Goal: Information Seeking & Learning: Understand process/instructions

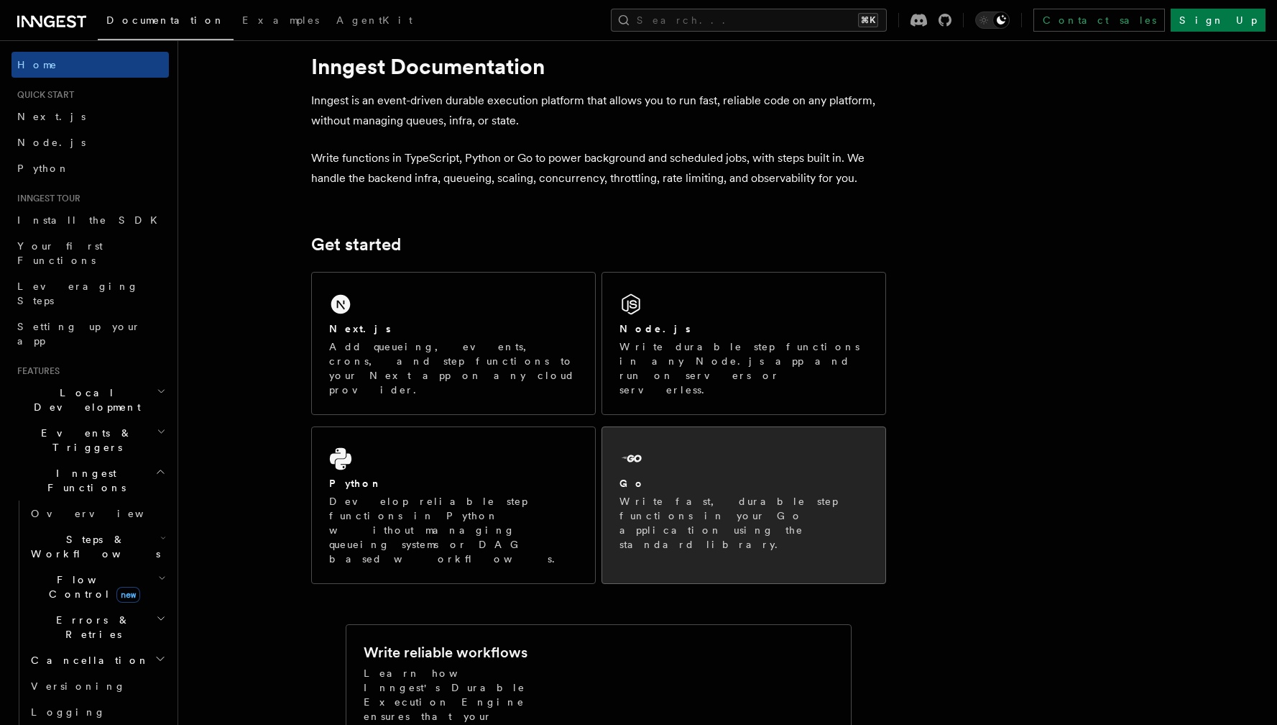
scroll to position [106, 0]
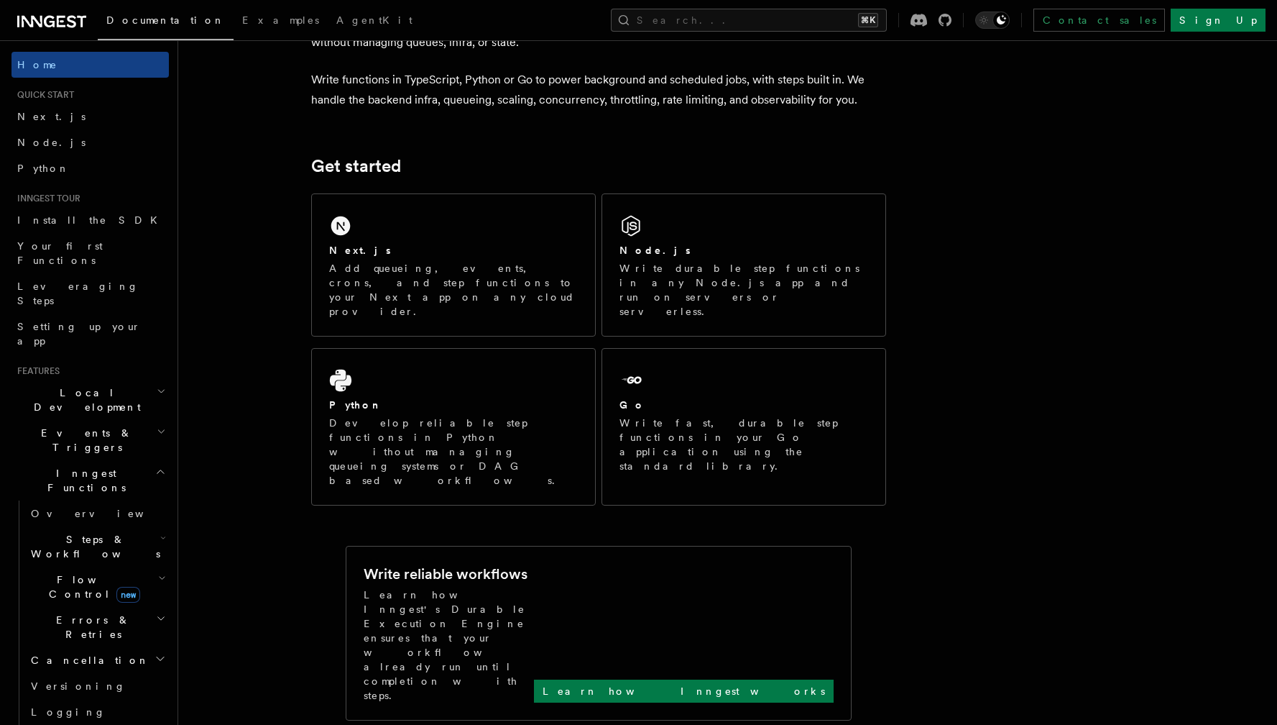
click at [630, 564] on div "Write reliable workflows" at bounding box center [599, 574] width 470 height 21
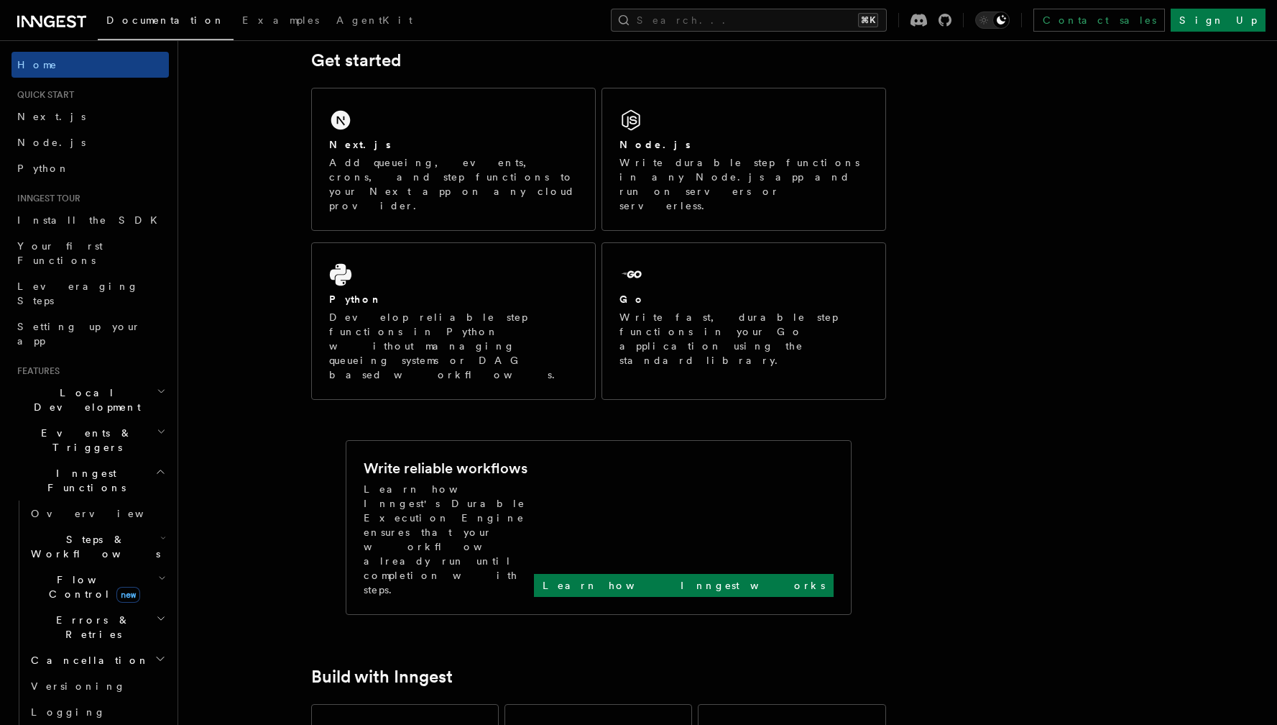
scroll to position [216, 0]
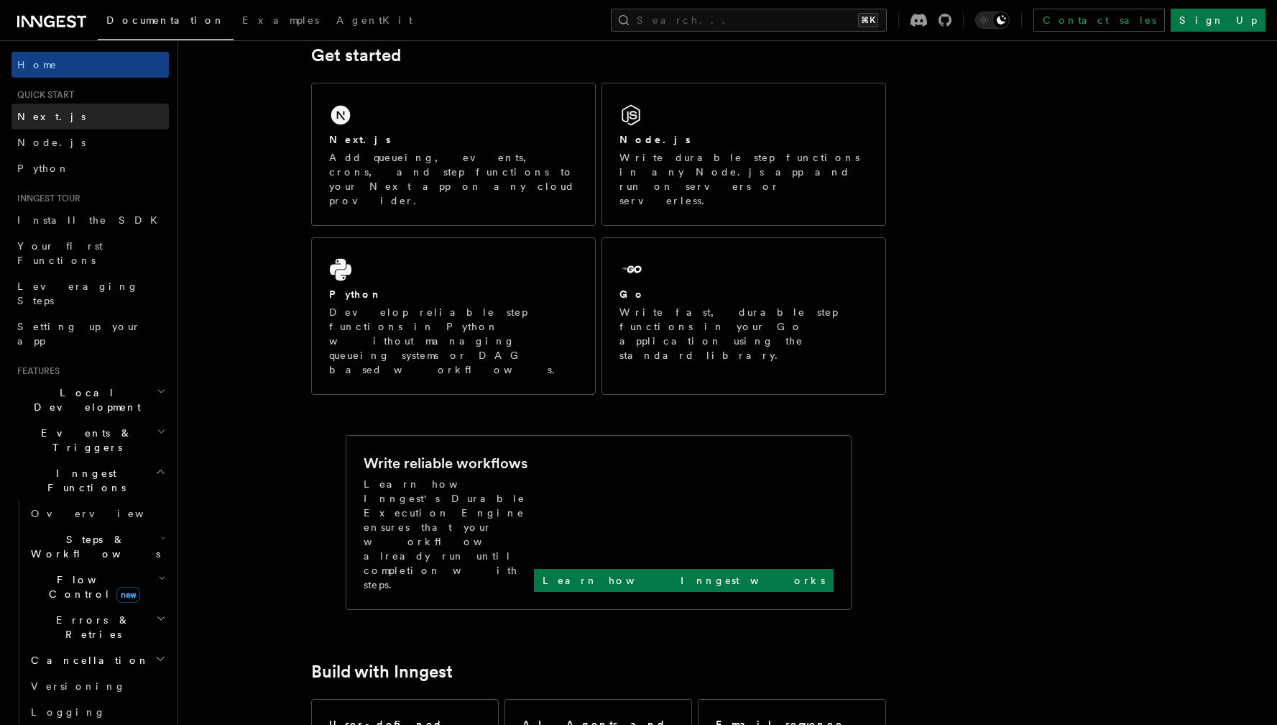
click at [65, 115] on link "Next.js" at bounding box center [90, 117] width 157 height 26
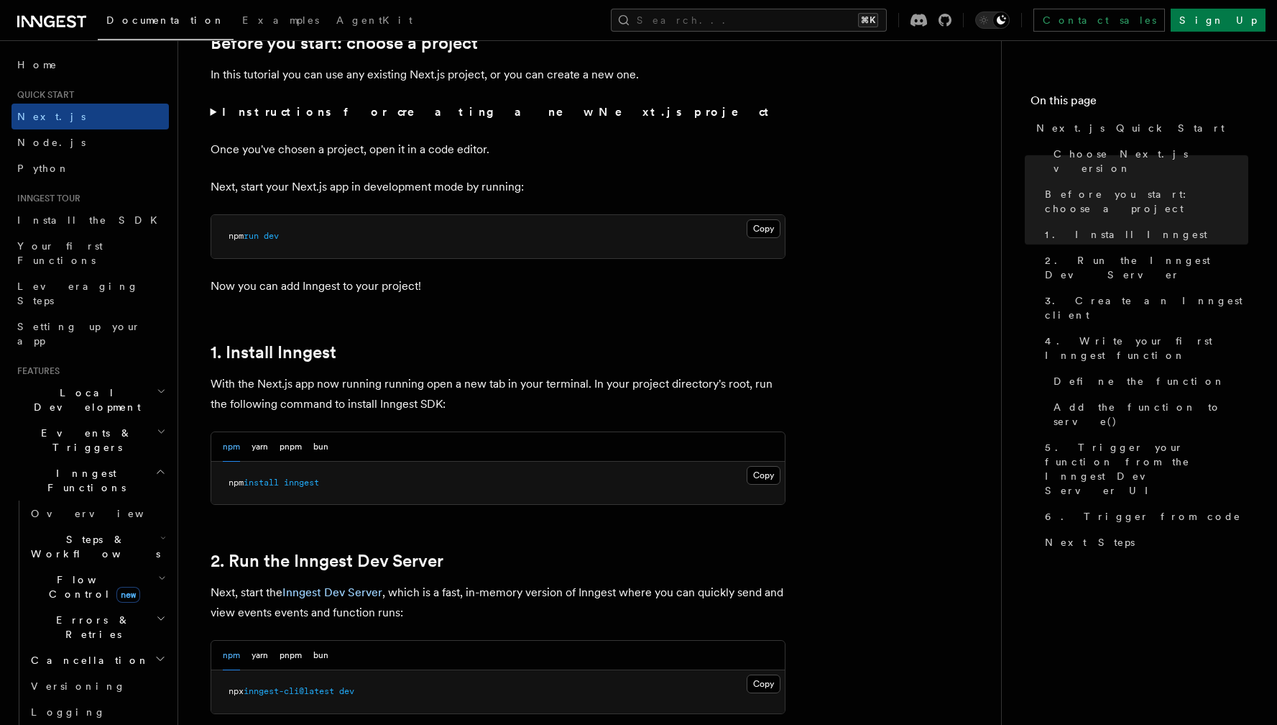
scroll to position [686, 0]
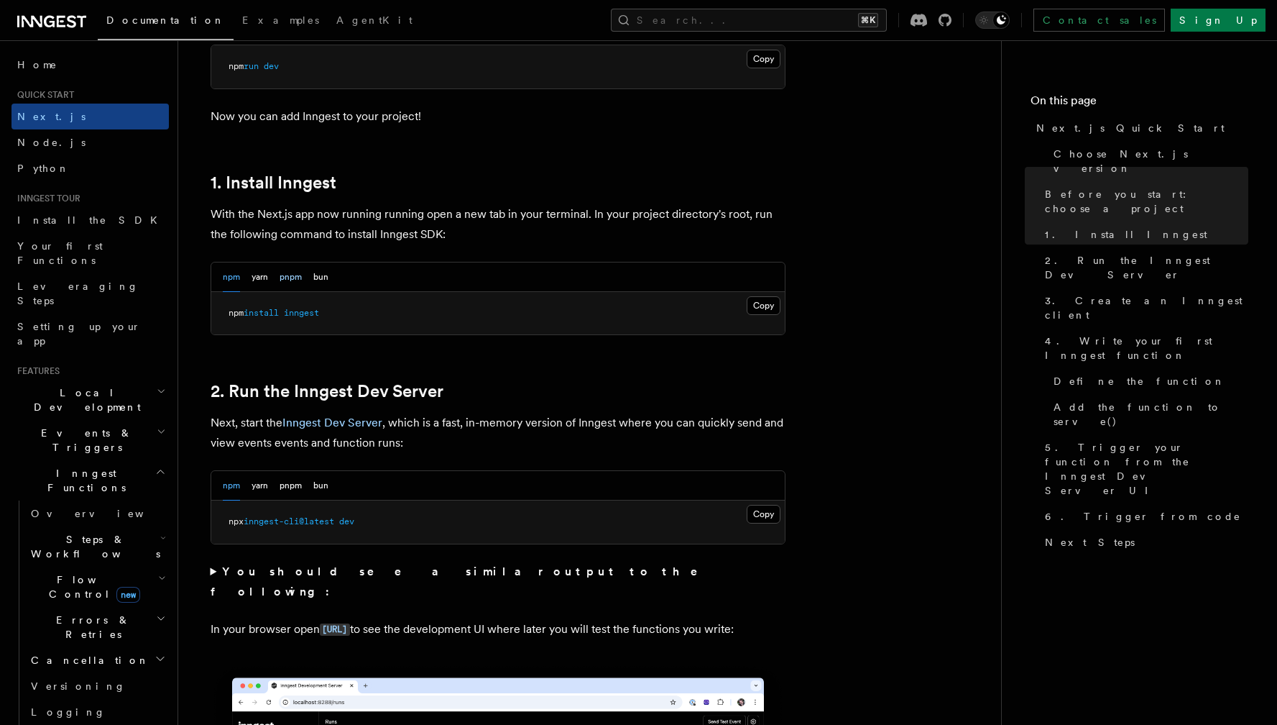
click at [294, 282] on button "pnpm" at bounding box center [291, 276] width 22 height 29
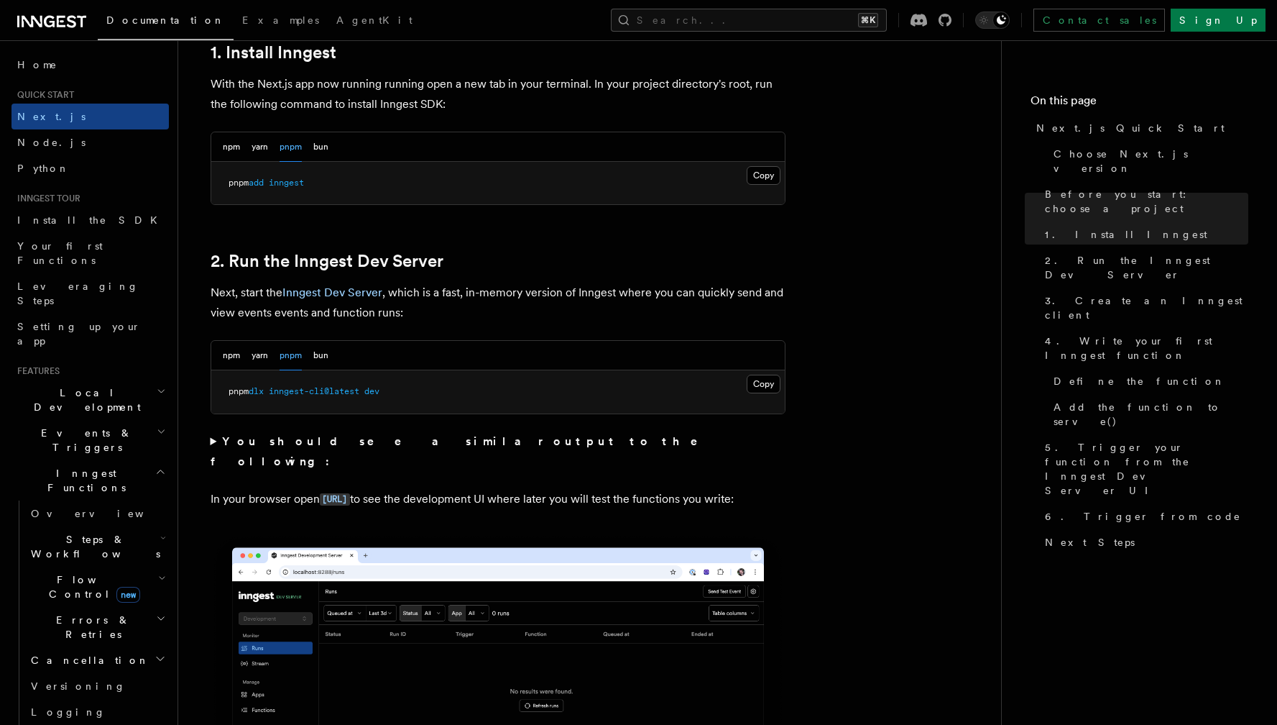
scroll to position [816, 0]
click at [769, 176] on button "Copy Copied" at bounding box center [764, 175] width 34 height 19
click at [761, 379] on button "Copy Copied" at bounding box center [764, 384] width 34 height 19
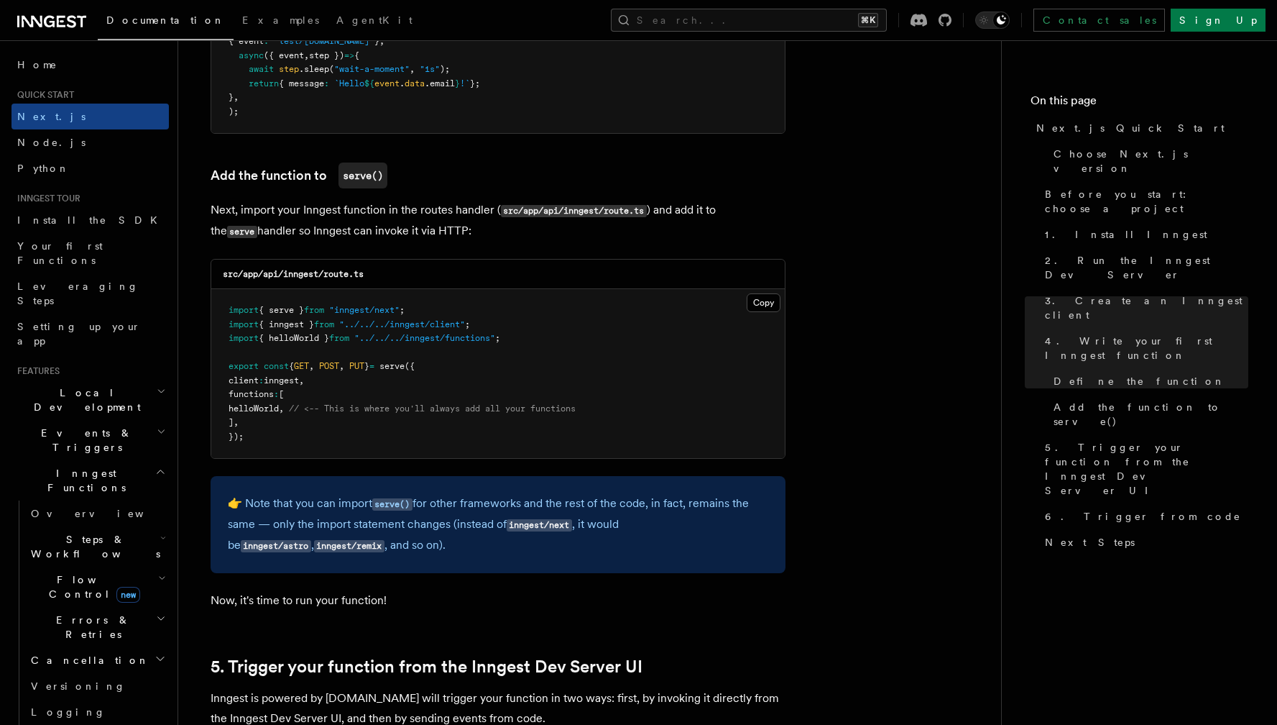
scroll to position [2735, 0]
click at [97, 225] on link "Install the SDK" at bounding box center [90, 220] width 157 height 26
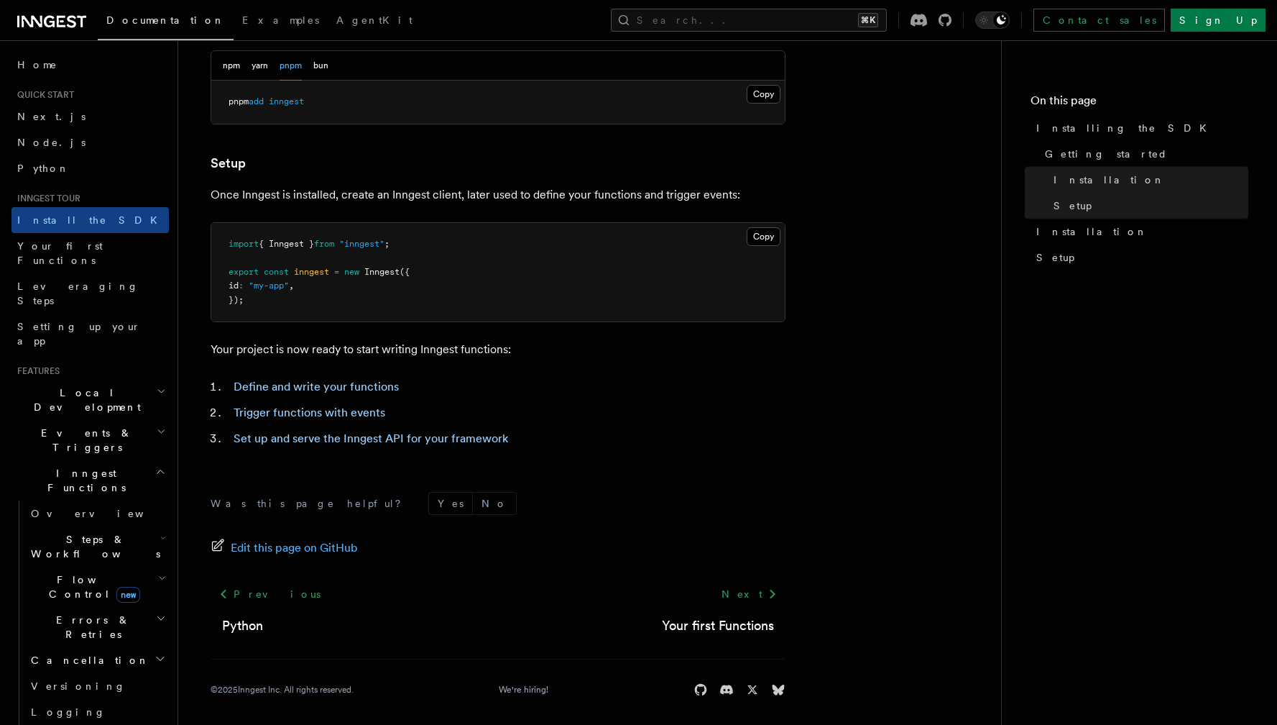
scroll to position [471, 0]
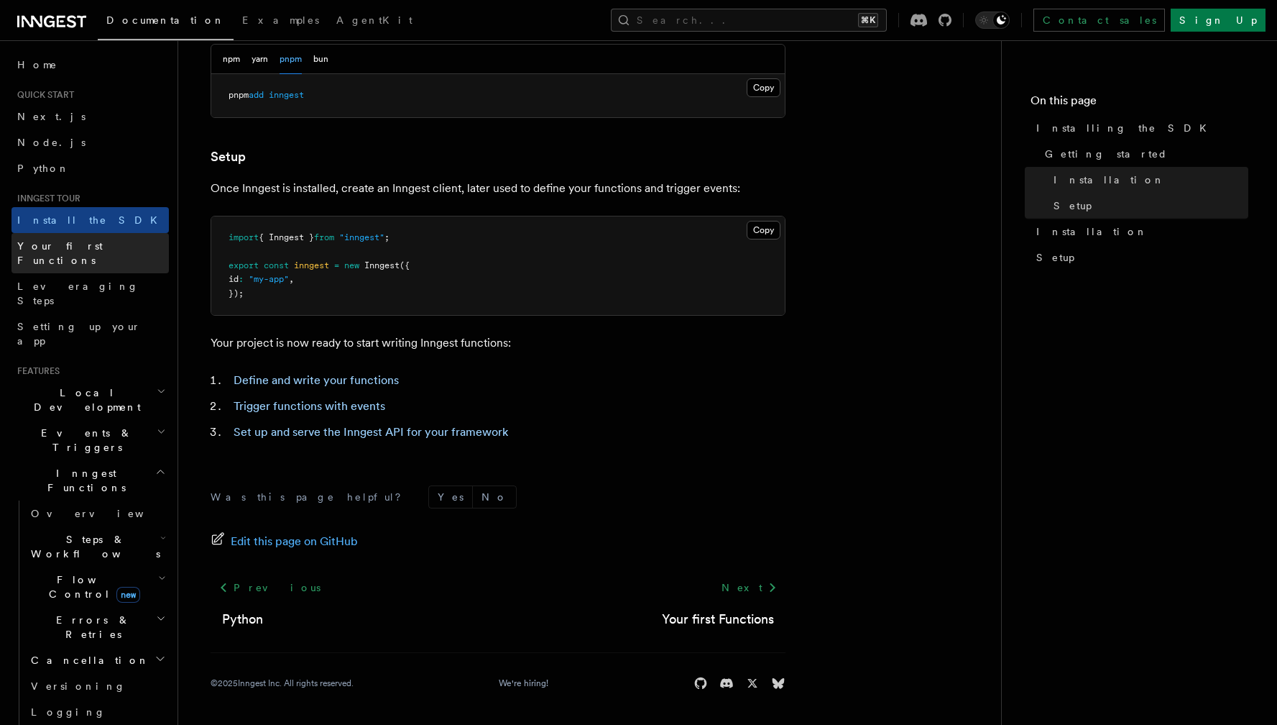
click at [65, 244] on span "Your first Functions" at bounding box center [60, 253] width 86 height 26
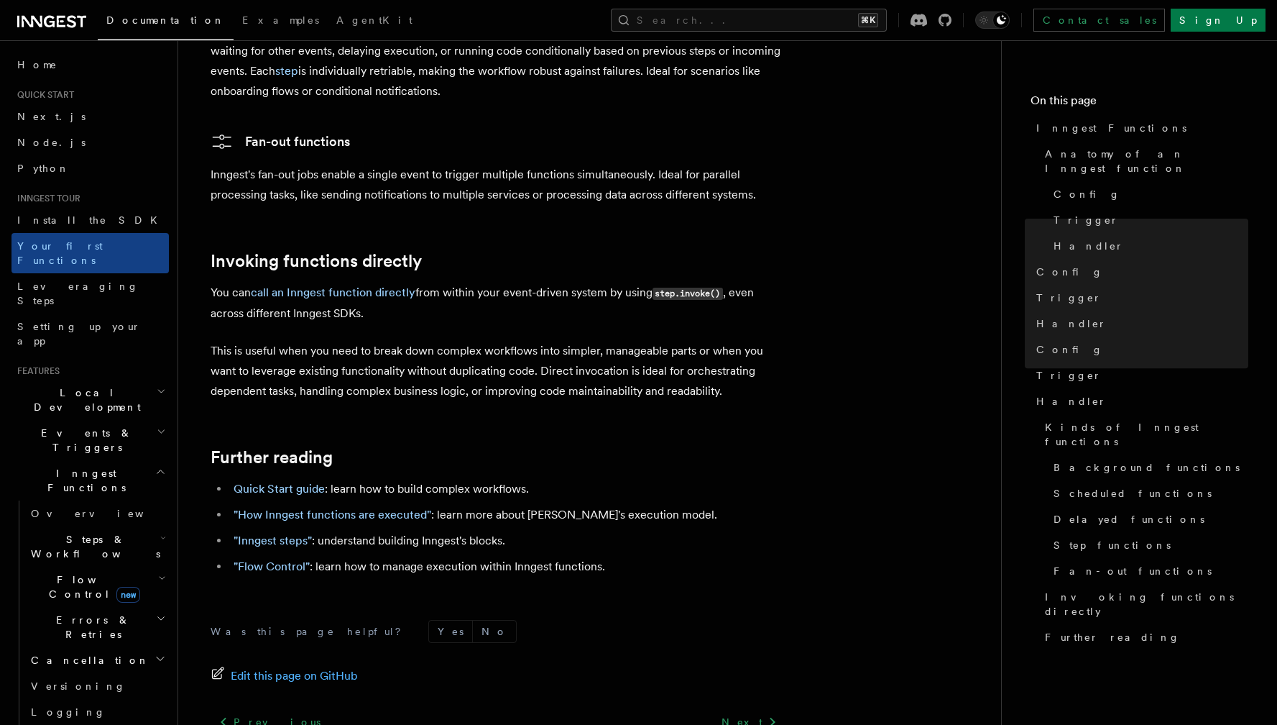
scroll to position [2803, 0]
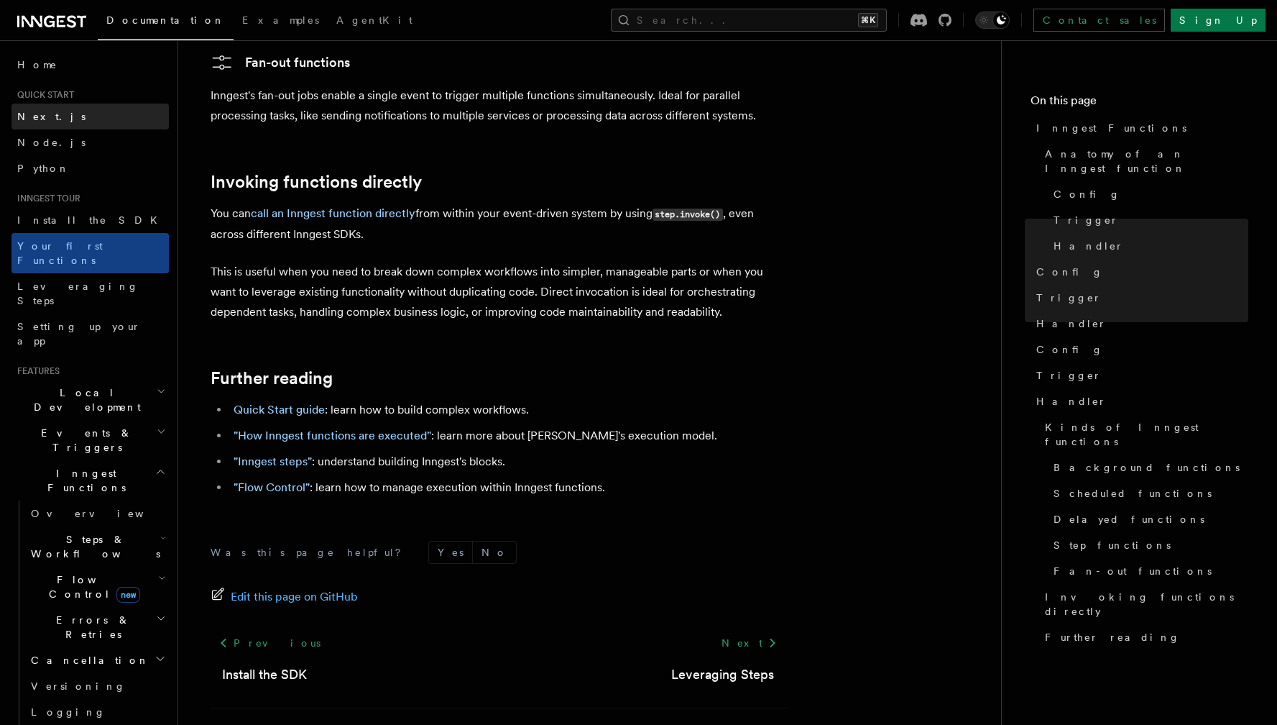
click at [50, 123] on link "Next.js" at bounding box center [90, 117] width 157 height 26
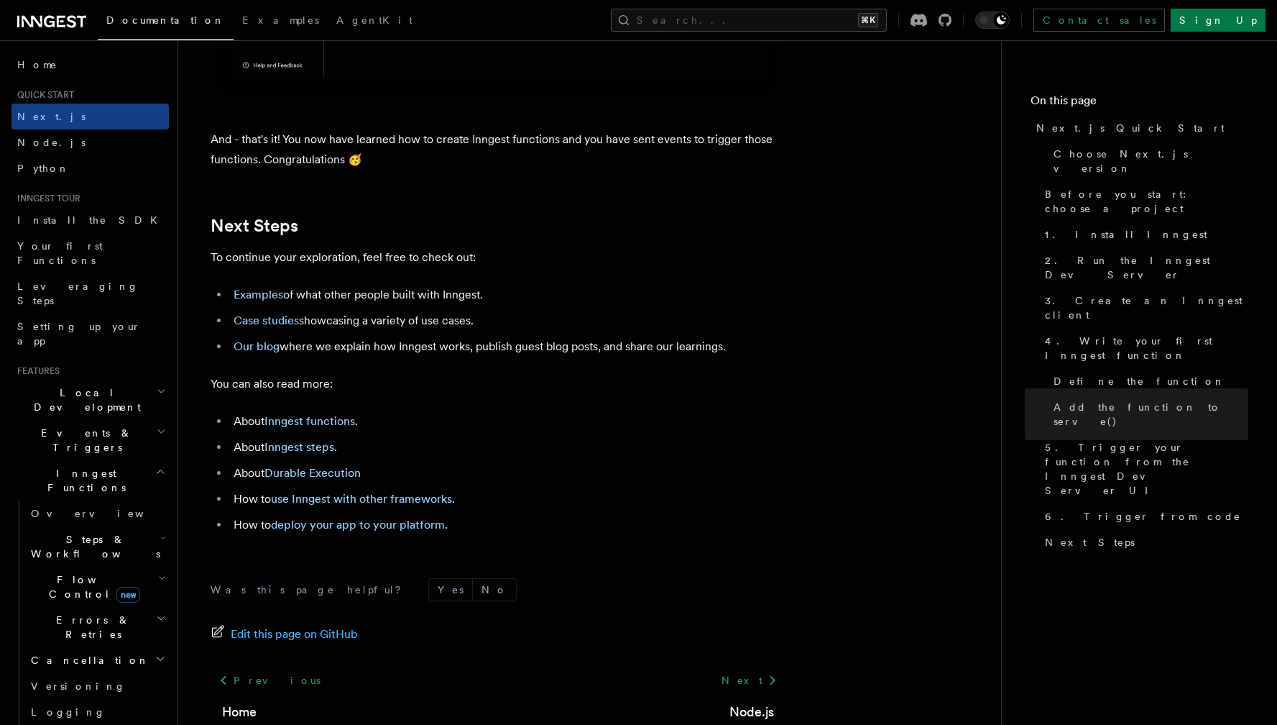
scroll to position [8966, 0]
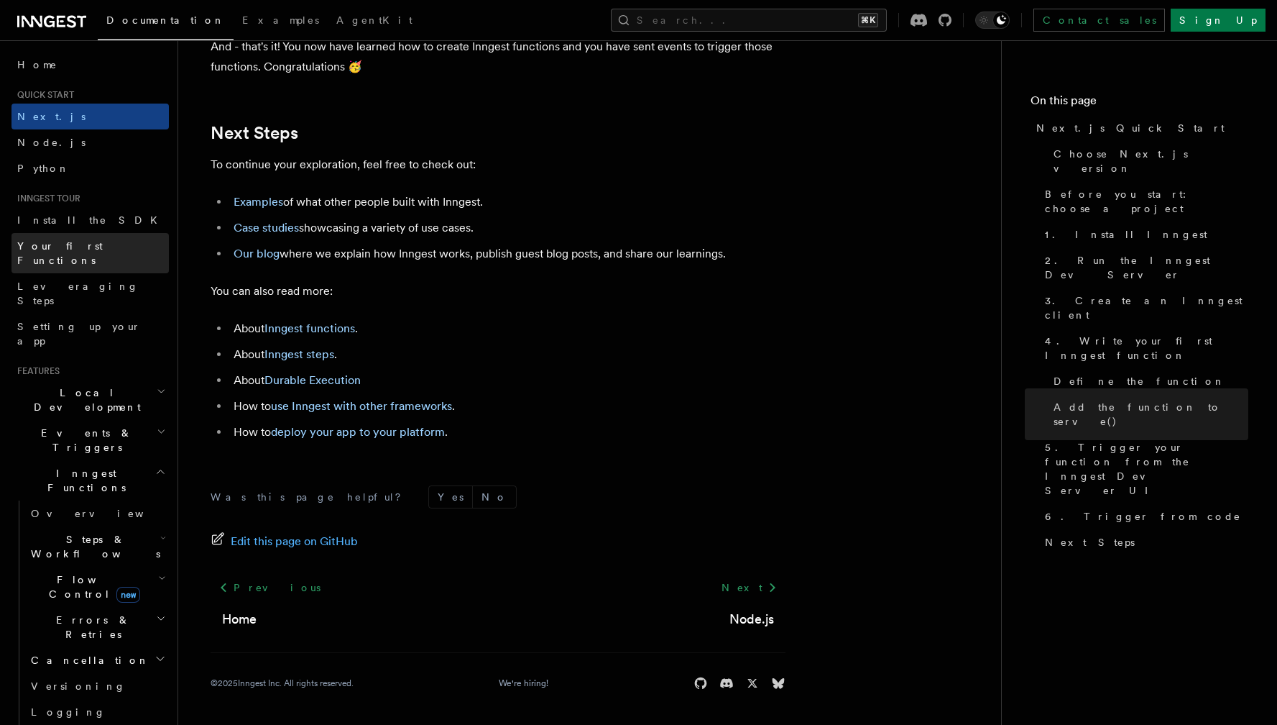
click at [88, 242] on span "Your first Functions" at bounding box center [60, 253] width 86 height 26
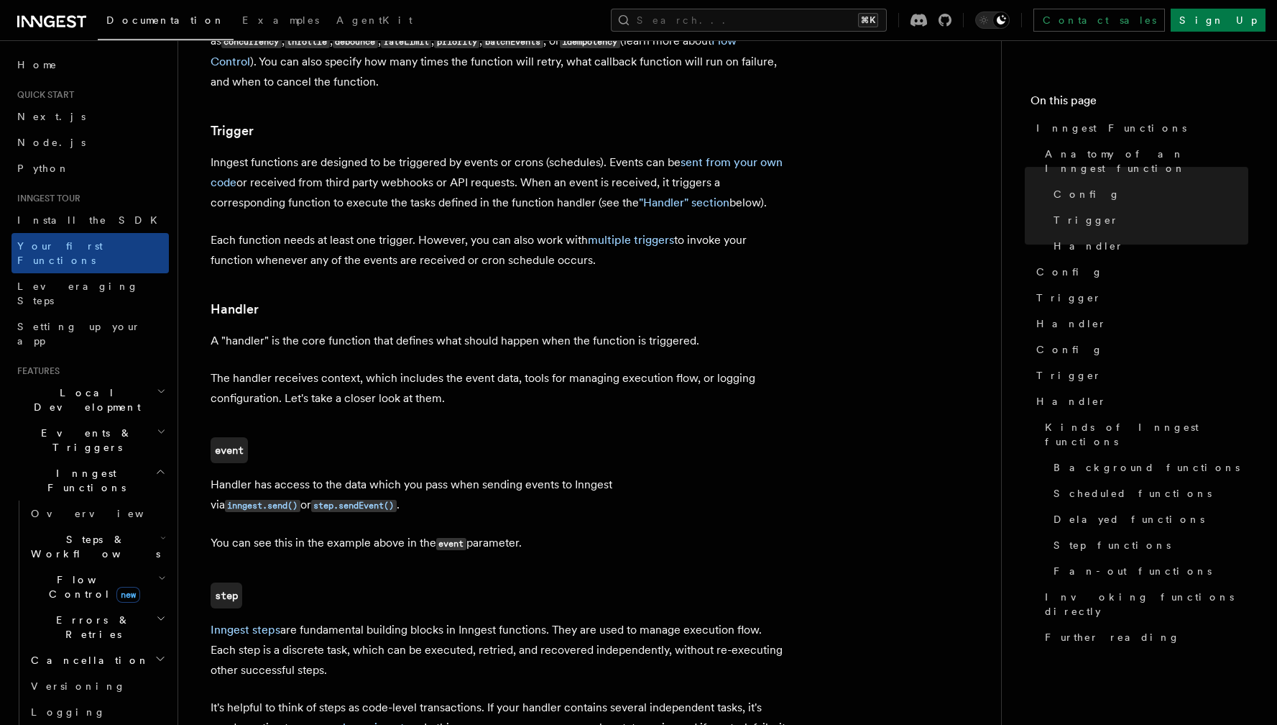
scroll to position [1489, 0]
